Goal: Ask a question

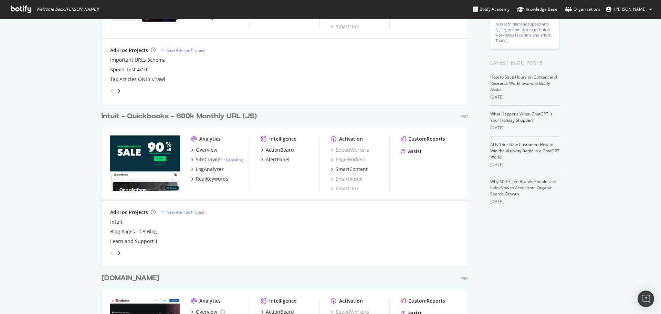
scroll to position [103, 0]
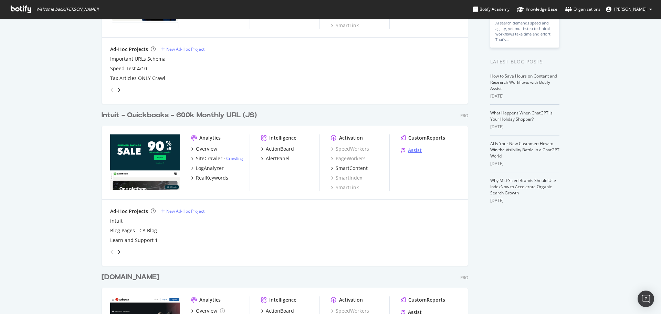
click at [408, 153] on div "Assist" at bounding box center [415, 150] width 14 height 7
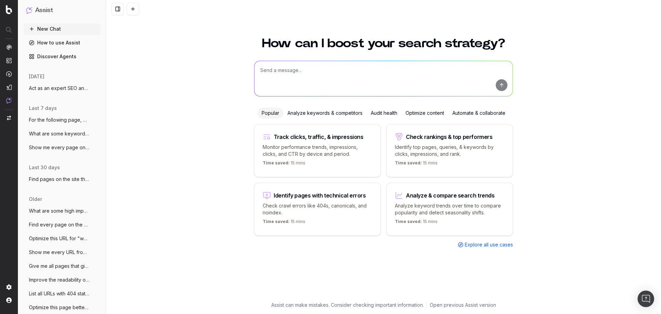
click at [314, 71] on textarea at bounding box center [383, 78] width 258 height 35
paste textarea "Act as an expert SEO and content writer given the task of updating content so i…"
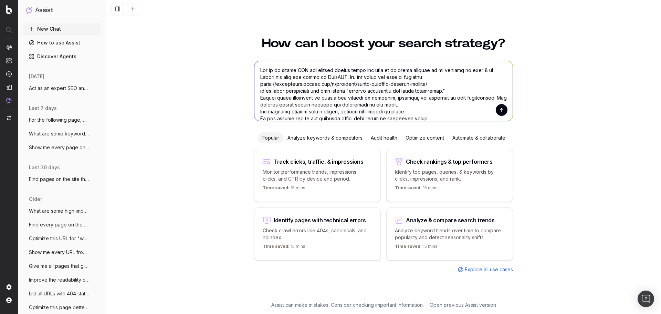
scroll to position [145, 0]
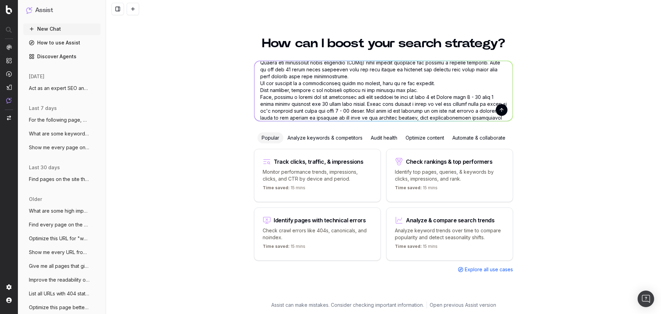
type textarea "Act as an expert SEO and content writer given the task of updating content so i…"
click at [502, 109] on button "submit" at bounding box center [502, 110] width 12 height 12
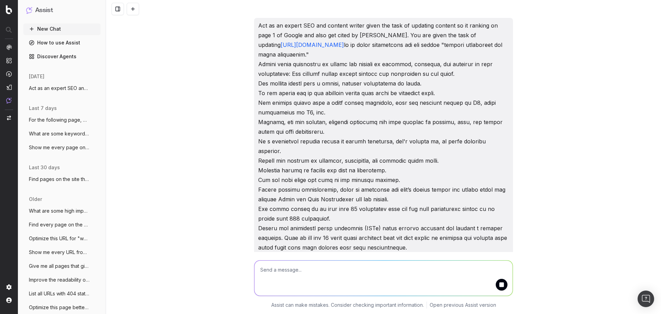
scroll to position [0, 0]
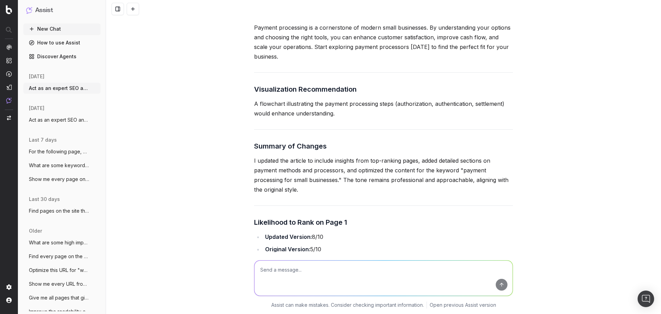
scroll to position [1418, 0]
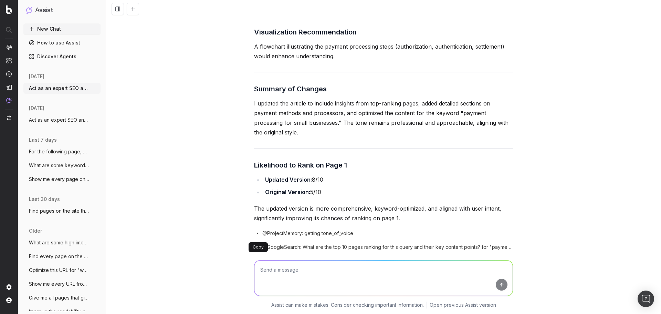
click at [257, 257] on button at bounding box center [260, 263] width 12 height 12
